Goal: Information Seeking & Learning: Learn about a topic

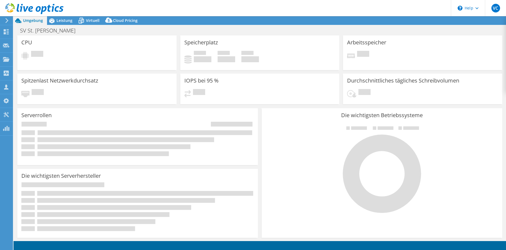
select select "USD"
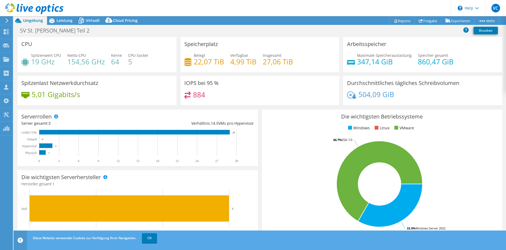
select select "USD"
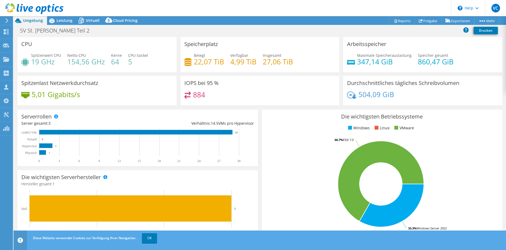
click at [54, 18] on div at bounding box center [31, 9] width 63 height 18
click at [56, 20] on icon at bounding box center [51, 20] width 9 height 9
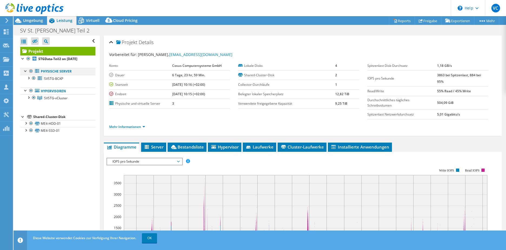
click at [26, 72] on div at bounding box center [25, 70] width 5 height 5
click at [26, 73] on div at bounding box center [25, 70] width 5 height 5
click at [29, 79] on div at bounding box center [28, 77] width 5 height 5
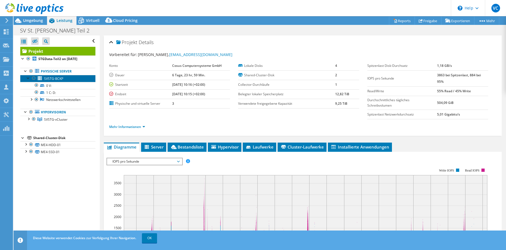
click at [56, 79] on span "SVSTG-BCKP" at bounding box center [53, 78] width 19 height 5
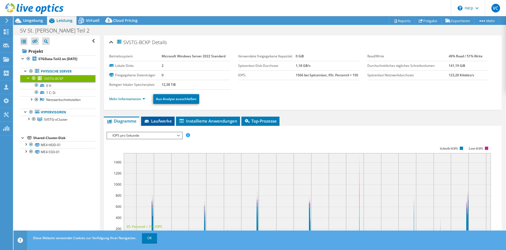
click at [161, 117] on li "Laufwerke" at bounding box center [157, 120] width 33 height 9
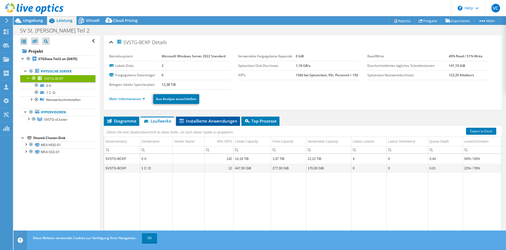
click at [178, 120] on li "Installierte Anwendungen" at bounding box center [208, 120] width 64 height 9
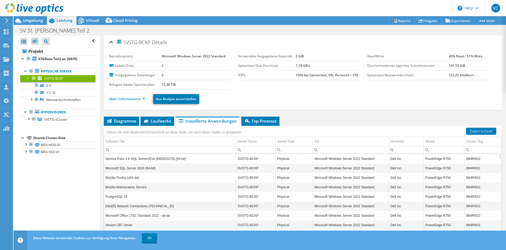
scroll to position [22, 0]
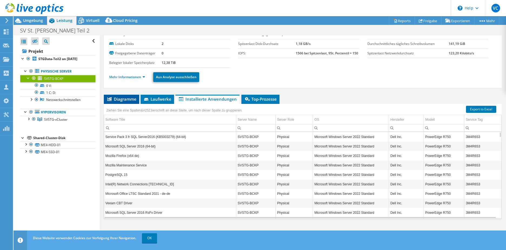
click at [128, 96] on span "Diagramme" at bounding box center [121, 98] width 30 height 5
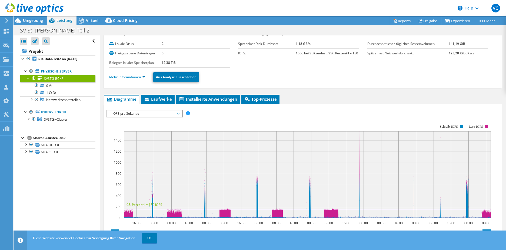
click at [166, 104] on div "IOPS pro Sekunde Disk-Durchsatz IO-Size Latenz Queue-Depth CPU-Prozentwert Arbe…" at bounding box center [302, 201] width 392 height 194
click at [166, 102] on li "Laufwerke" at bounding box center [157, 99] width 33 height 9
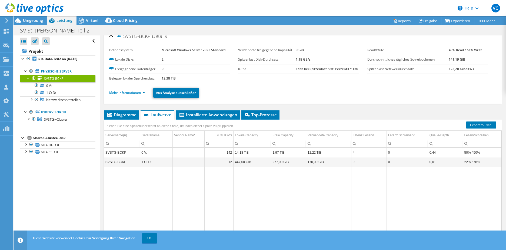
scroll to position [0, 0]
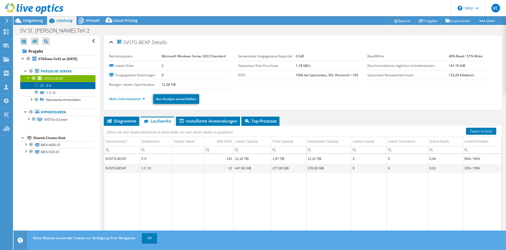
click at [62, 88] on link "0 V:" at bounding box center [57, 85] width 75 height 7
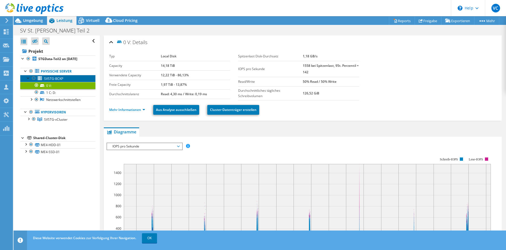
click at [60, 80] on span "SVSTG-BCKP" at bounding box center [53, 78] width 19 height 5
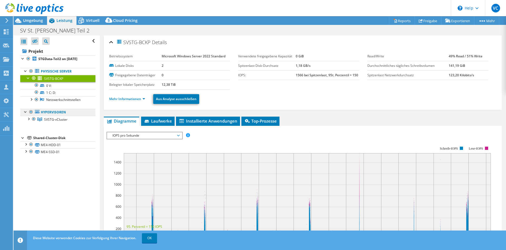
click at [63, 113] on link "Hypervisoren" at bounding box center [57, 112] width 75 height 7
click at [60, 118] on span "SVSTG-vCluster" at bounding box center [55, 119] width 23 height 5
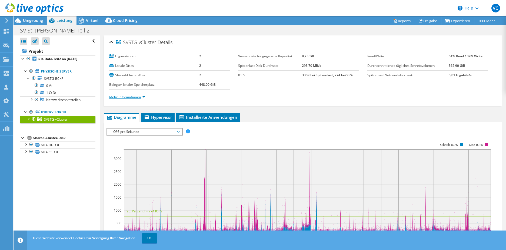
click at [141, 97] on link "Mehr Informationen" at bounding box center [127, 97] width 36 height 5
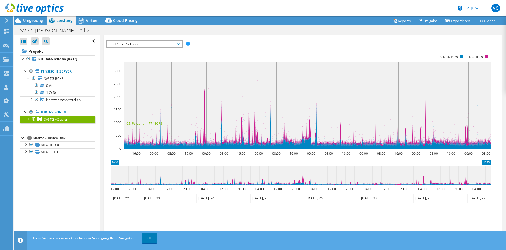
scroll to position [75, 0]
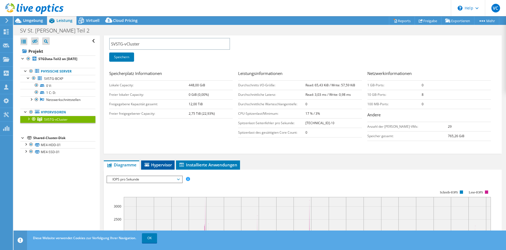
click at [163, 165] on span "Hypervisor" at bounding box center [158, 164] width 28 height 5
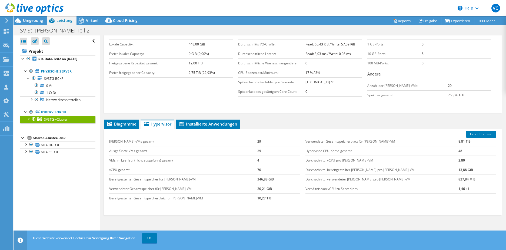
scroll to position [140, 0]
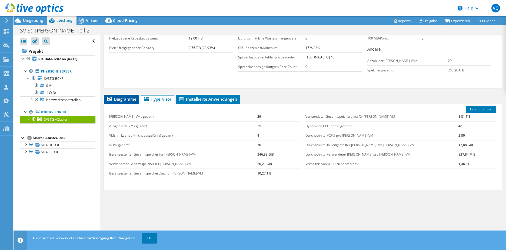
click at [133, 101] on span "Diagramme" at bounding box center [121, 98] width 30 height 5
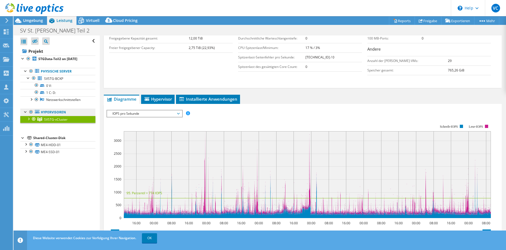
click at [66, 111] on link "Hypervisoren" at bounding box center [57, 112] width 75 height 7
click at [56, 111] on link "Hypervisoren" at bounding box center [57, 112] width 75 height 7
click at [31, 112] on div at bounding box center [30, 112] width 5 height 6
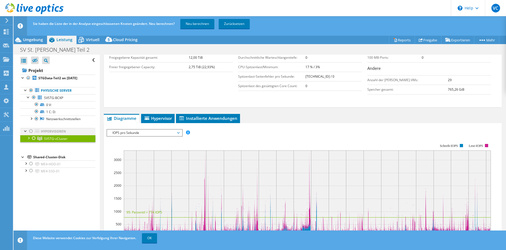
click at [29, 132] on div at bounding box center [30, 131] width 5 height 6
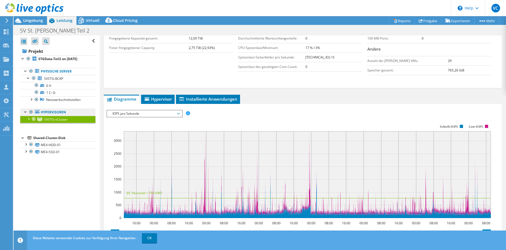
click at [49, 113] on link "Hypervisoren" at bounding box center [57, 112] width 75 height 7
click at [36, 112] on icon at bounding box center [37, 112] width 5 height 4
click at [90, 16] on header "VC Vertriebspartner Vertrieb COSUS vertrieb@cosus.de Cosus Computer Systeme und…" at bounding box center [253, 8] width 506 height 16
click at [89, 24] on div "Virtuell" at bounding box center [89, 20] width 27 height 9
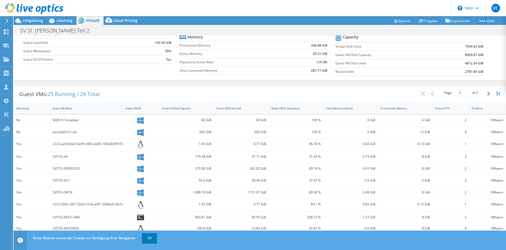
scroll to position [0, 0]
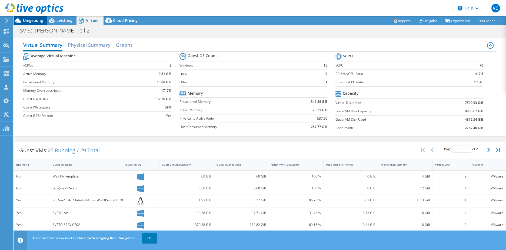
click at [40, 20] on span "Umgebung" at bounding box center [33, 20] width 20 height 5
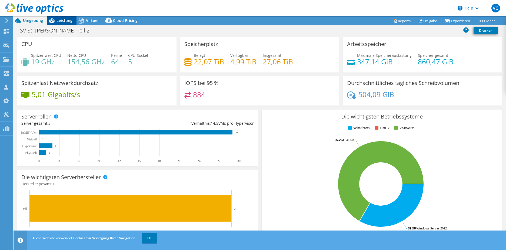
click at [71, 23] on div "Leistung" at bounding box center [61, 20] width 29 height 9
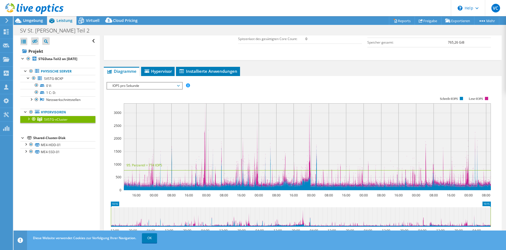
scroll to position [189, 0]
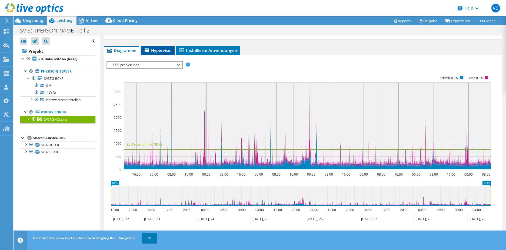
click at [154, 48] on span "Hypervisor" at bounding box center [158, 50] width 28 height 5
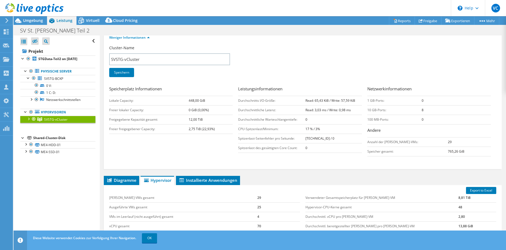
scroll to position [0, 0]
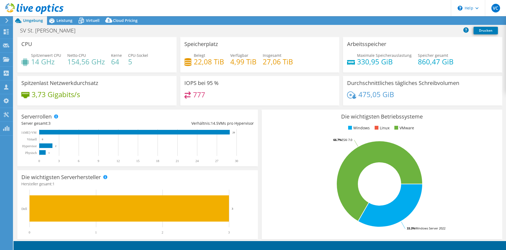
select select "USD"
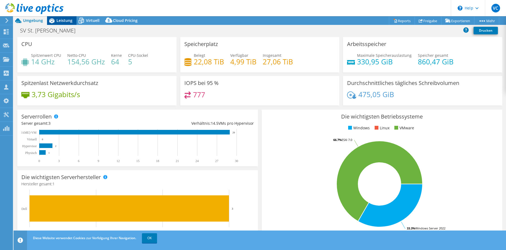
click at [64, 22] on span "Leistung" at bounding box center [64, 20] width 16 height 5
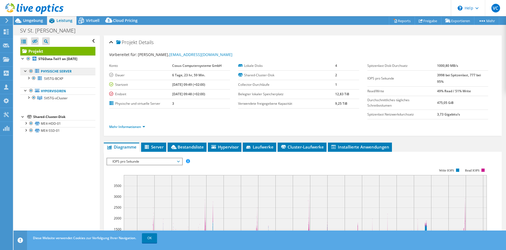
click at [57, 73] on link "Physische Server" at bounding box center [57, 71] width 75 height 7
click at [39, 71] on icon at bounding box center [37, 71] width 4 height 4
click at [59, 68] on link "Physische Server" at bounding box center [57, 71] width 75 height 7
click at [59, 72] on link "Physische Server" at bounding box center [57, 71] width 75 height 7
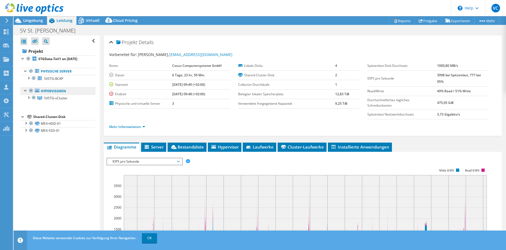
click at [52, 89] on link "Hypervisoren" at bounding box center [57, 90] width 75 height 7
click at [36, 90] on icon at bounding box center [37, 91] width 5 height 4
click at [38, 90] on icon at bounding box center [37, 91] width 5 height 4
drag, startPoint x: 38, startPoint y: 90, endPoint x: 43, endPoint y: 98, distance: 9.3
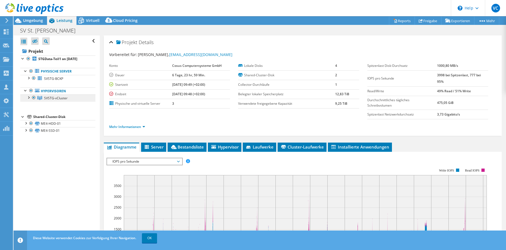
click at [43, 98] on link "SVSTG-vCluster" at bounding box center [57, 97] width 75 height 7
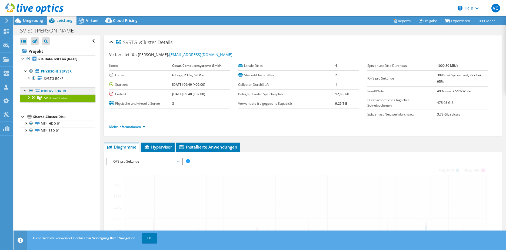
click at [50, 89] on link "Hypervisoren" at bounding box center [57, 90] width 75 height 7
click at [51, 89] on link "Hypervisoren" at bounding box center [57, 90] width 75 height 7
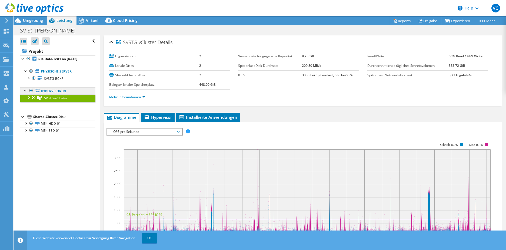
click at [65, 93] on link "Hypervisoren" at bounding box center [57, 90] width 75 height 7
click at [116, 99] on link "Mehr Informationen" at bounding box center [127, 97] width 36 height 5
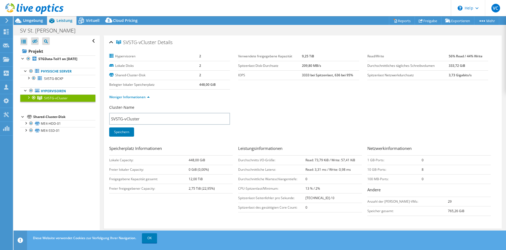
click at [60, 116] on div "Shared-Cluster-Disk" at bounding box center [64, 116] width 62 height 6
click at [57, 123] on link "ME4-HDD-01" at bounding box center [57, 123] width 75 height 7
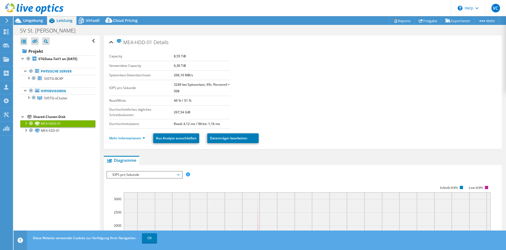
click at [55, 115] on div "Shared-Cluster-Disk" at bounding box center [64, 116] width 62 height 6
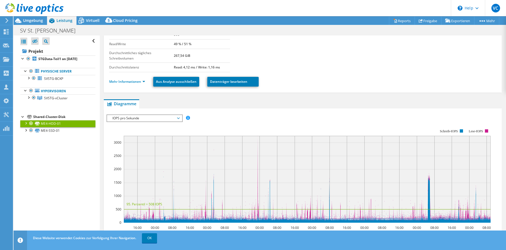
scroll to position [22, 0]
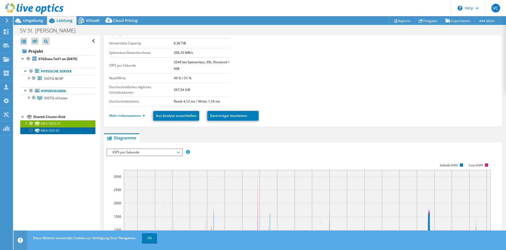
click at [66, 129] on link "ME4-SSD-01" at bounding box center [57, 130] width 75 height 7
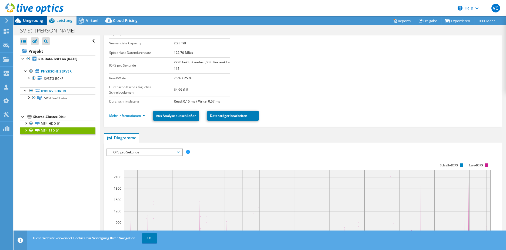
click at [41, 19] on span "Umgebung" at bounding box center [33, 20] width 20 height 5
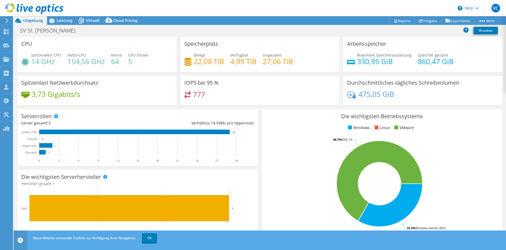
scroll to position [0, 0]
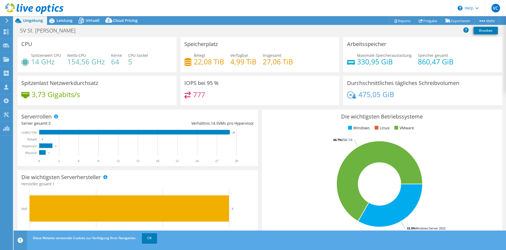
click at [198, 54] on span "Belegt" at bounding box center [199, 55] width 11 height 5
click at [199, 39] on div "Speicherplatz Belegt 22,08 TiB Verfügbar 4,99 TiB Insgesamt 27,06 TiB" at bounding box center [259, 54] width 159 height 35
click at [370, 62] on h4 "330,95 GiB" at bounding box center [384, 62] width 55 height 6
click at [62, 22] on span "Leistung" at bounding box center [64, 20] width 16 height 5
